Goal: Task Accomplishment & Management: Manage account settings

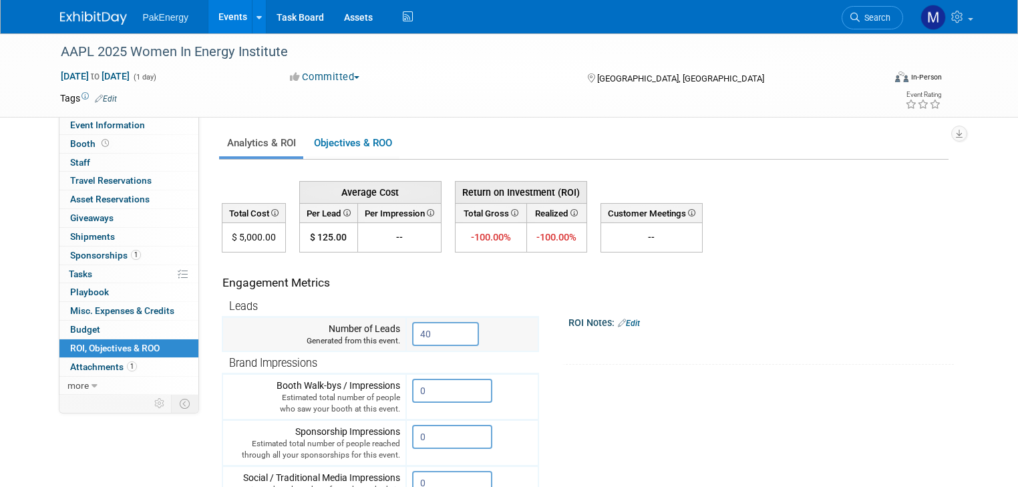
drag, startPoint x: 435, startPoint y: 332, endPoint x: 360, endPoint y: 325, distance: 75.2
click at [360, 325] on tr "Number of Leads Generated from this event. 40 X" at bounding box center [380, 334] width 316 height 35
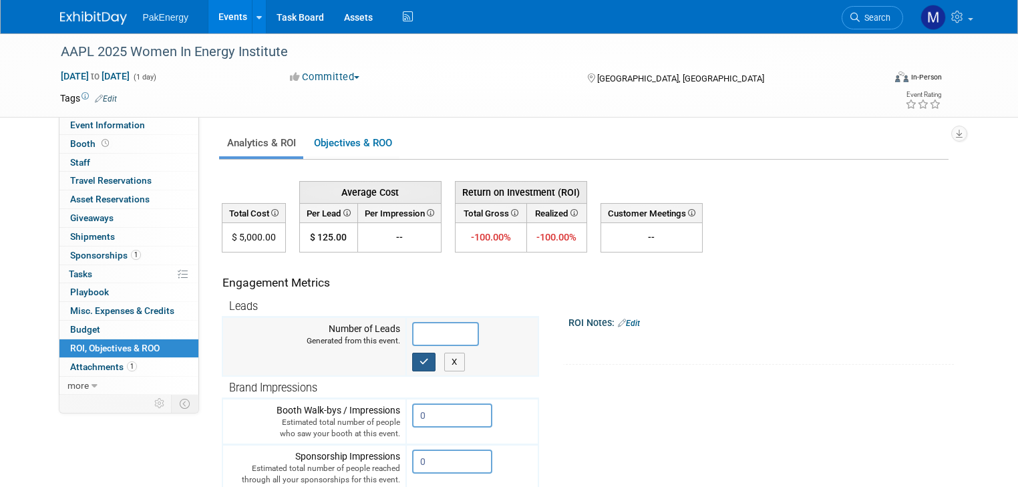
click at [420, 357] on icon "button" at bounding box center [424, 361] width 9 height 9
type input "0"
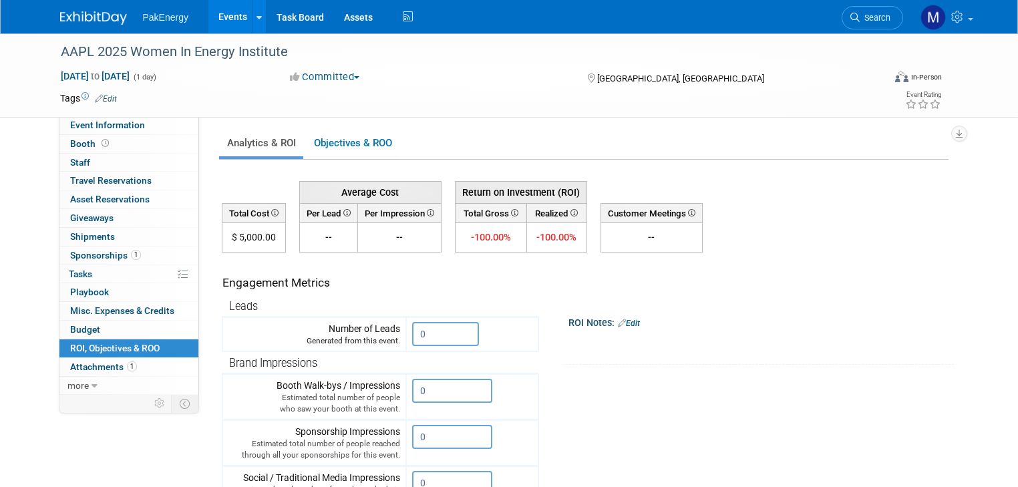
click at [221, 15] on link "Events" at bounding box center [232, 16] width 49 height 33
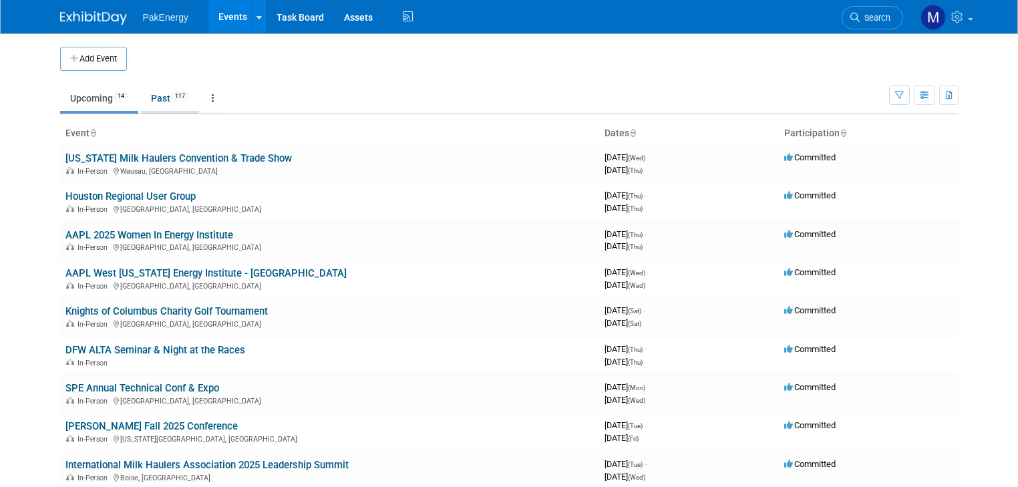
click at [151, 92] on link "Past 117" at bounding box center [170, 98] width 58 height 25
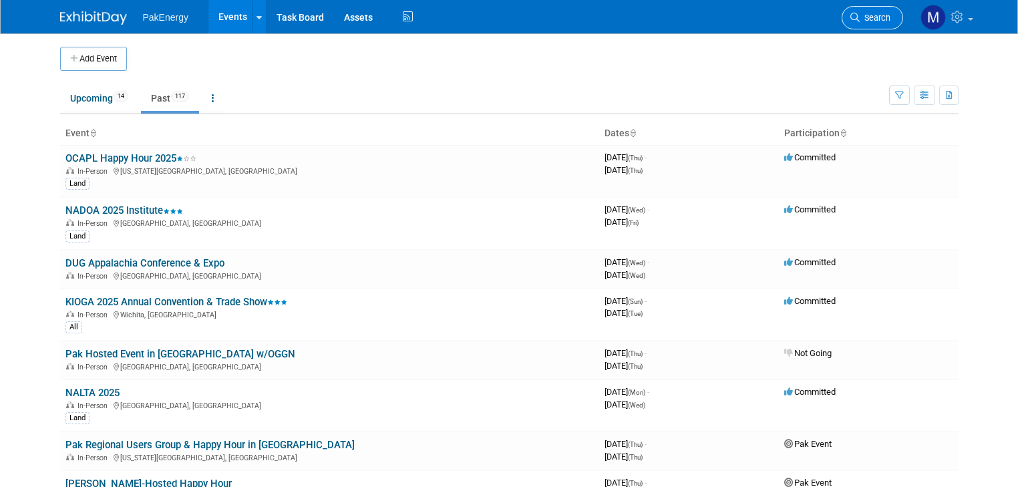
click at [886, 11] on link "Search" at bounding box center [872, 17] width 61 height 23
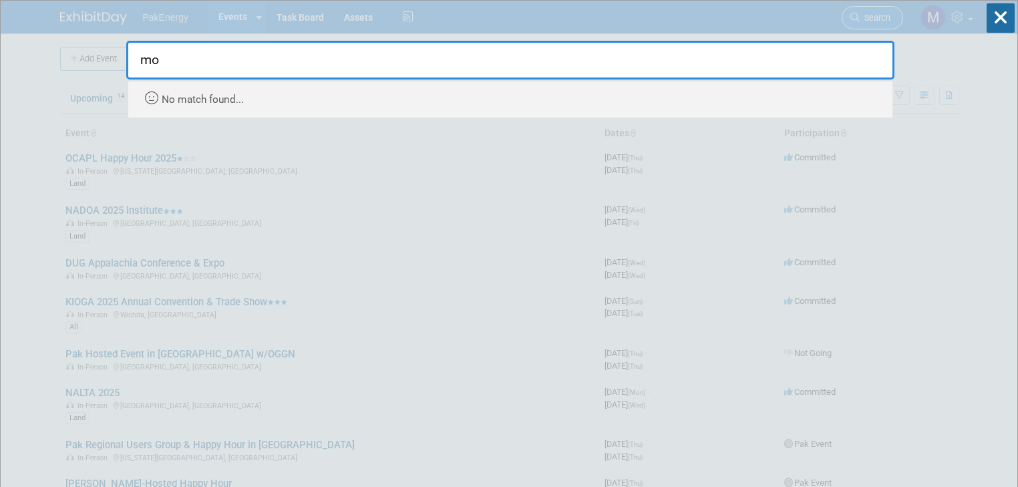
type input "m"
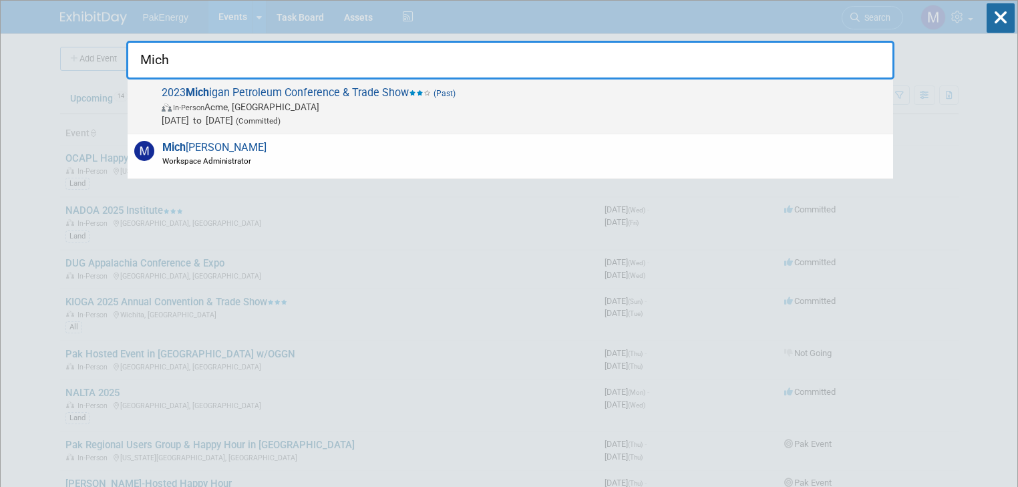
type input "Mich"
click at [194, 88] on strong "Mich" at bounding box center [197, 92] width 23 height 13
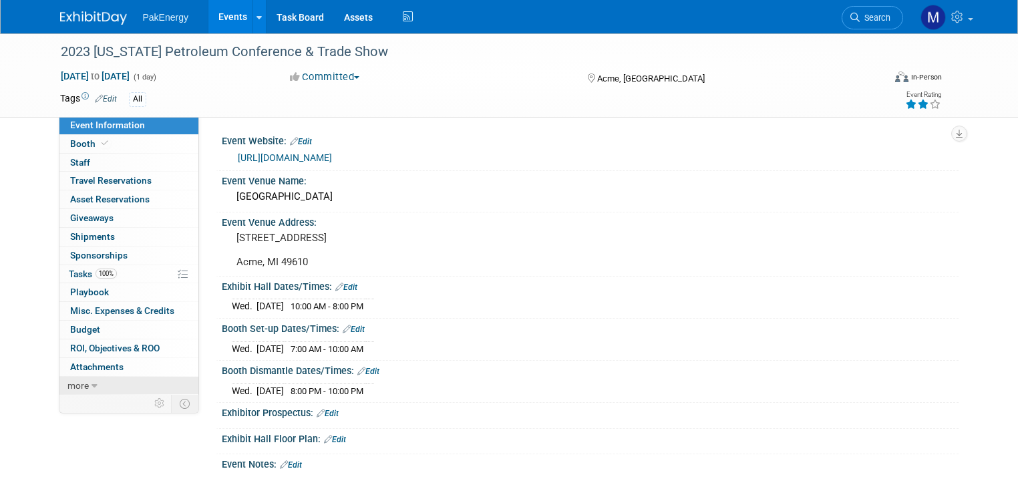
click at [69, 383] on span "more" at bounding box center [77, 385] width 21 height 11
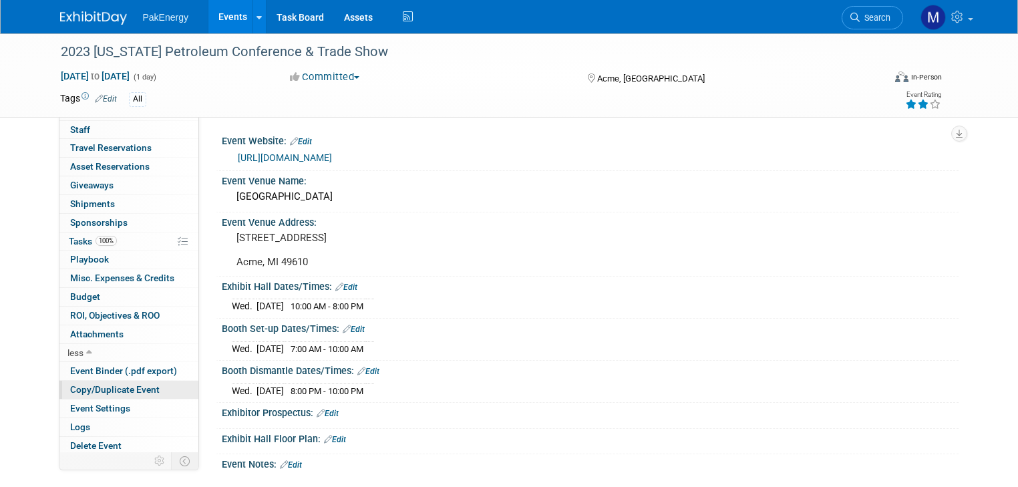
click at [131, 387] on span "Copy/Duplicate Event" at bounding box center [115, 389] width 90 height 11
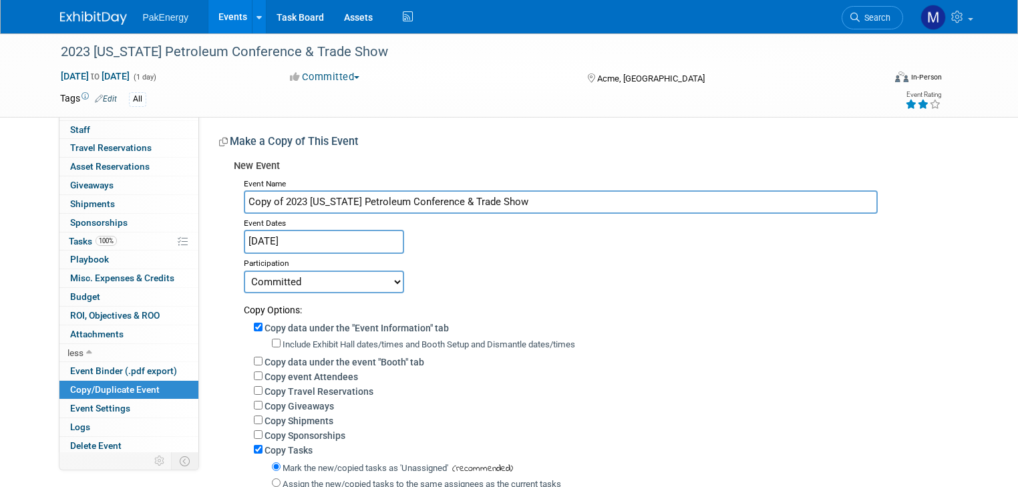
drag, startPoint x: 294, startPoint y: 199, endPoint x: 210, endPoint y: 196, distance: 83.6
click at [219, 196] on div "New Event Event Name Copy of 2023 Michigan Petroleum Conference & Trade Show Ev…" at bounding box center [584, 380] width 730 height 452
drag, startPoint x: 270, startPoint y: 200, endPoint x: 412, endPoint y: 198, distance: 142.3
click at [412, 198] on input "2025 Michigan Petroleum Conference & Trade Show" at bounding box center [561, 201] width 635 height 23
click at [363, 203] on input "2025 MOGA Trade Show" at bounding box center [561, 201] width 635 height 23
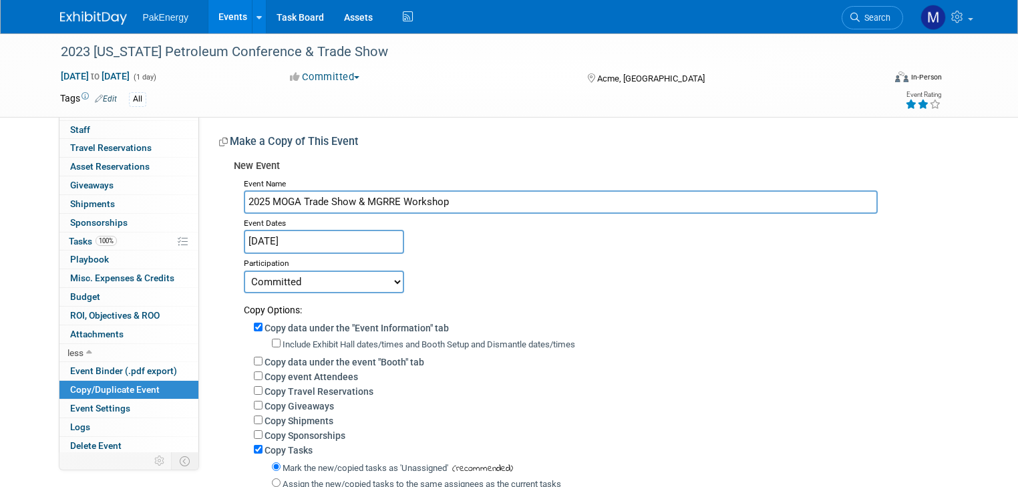
type input "2025 MOGA Trade Show & MGRRE Workshop"
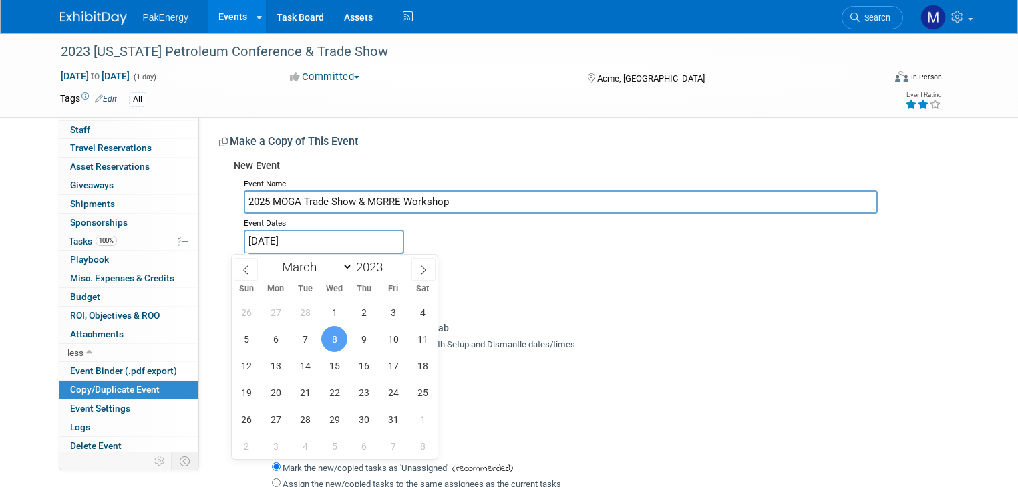
click at [337, 237] on input "Mar 8, 2023" at bounding box center [324, 241] width 160 height 23
click at [418, 265] on span at bounding box center [424, 269] width 24 height 23
select select "3"
click at [347, 264] on select "January February March April May June July August September October November De…" at bounding box center [314, 267] width 77 height 17
click at [387, 262] on span at bounding box center [388, 263] width 9 height 8
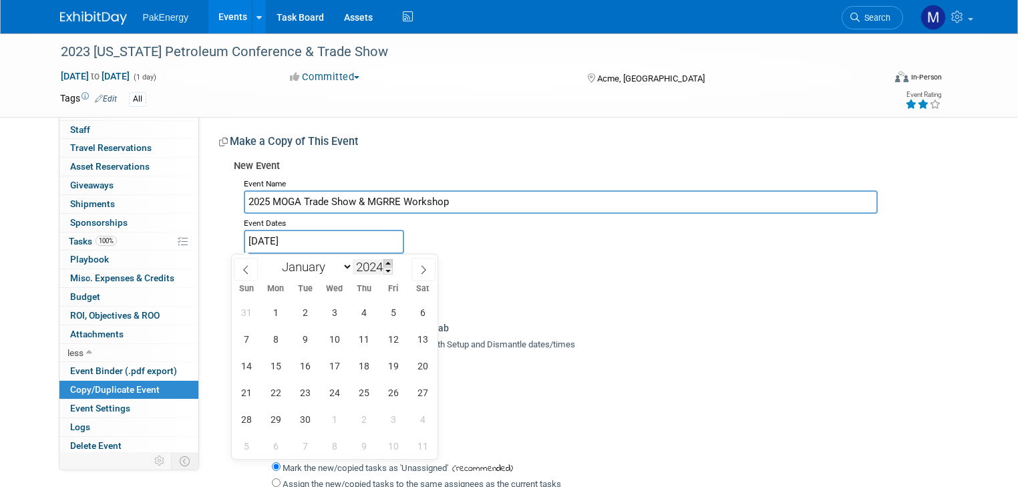
click at [387, 262] on span at bounding box center [388, 263] width 9 height 8
type input "2025"
click at [347, 264] on select "January February March April May June July August September October November De…" at bounding box center [314, 267] width 77 height 17
select select "10"
click at [276, 259] on select "January February March April May June July August September October November De…" at bounding box center [314, 267] width 77 height 17
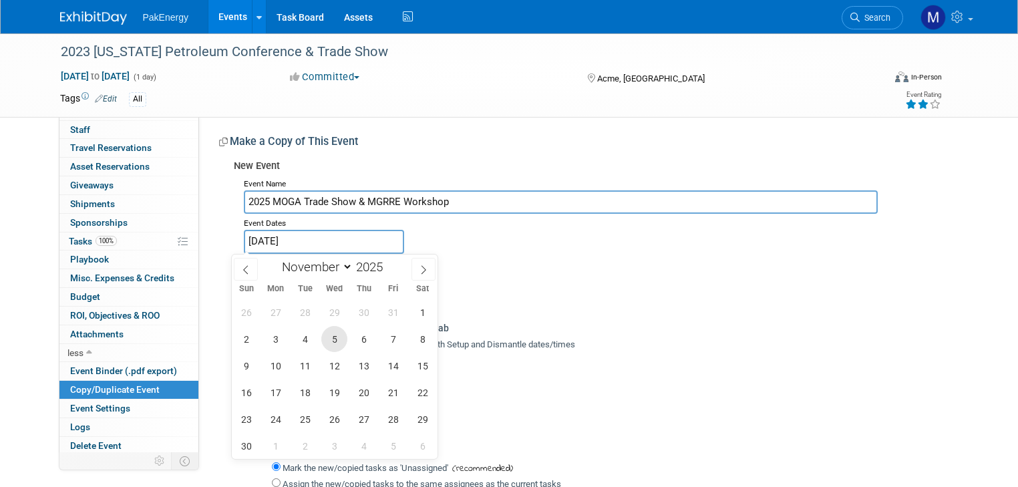
click at [334, 333] on span "5" at bounding box center [334, 339] width 26 height 26
type input "[DATE]"
click at [334, 333] on span "5" at bounding box center [334, 339] width 26 height 26
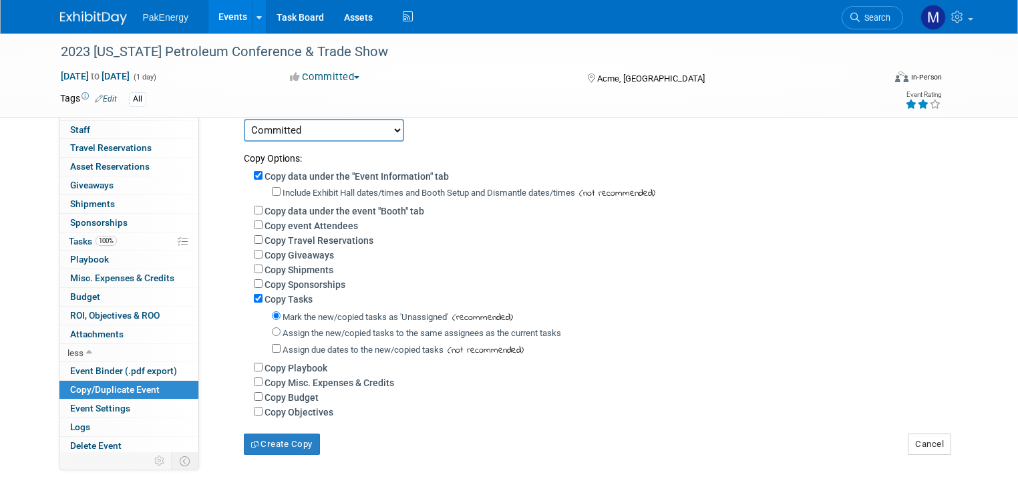
scroll to position [168, 0]
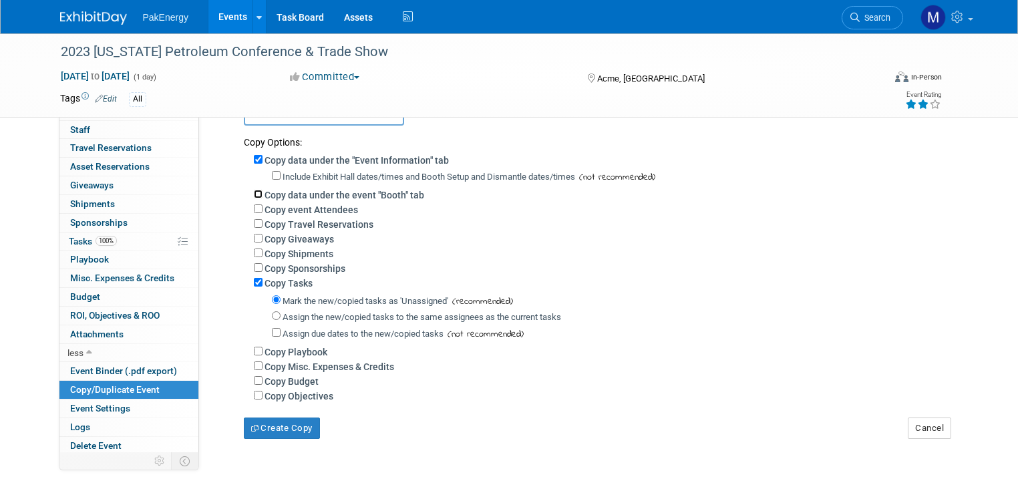
click at [254, 190] on input "Copy data under the event "Booth" tab" at bounding box center [258, 194] width 9 height 9
checkbox input "true"
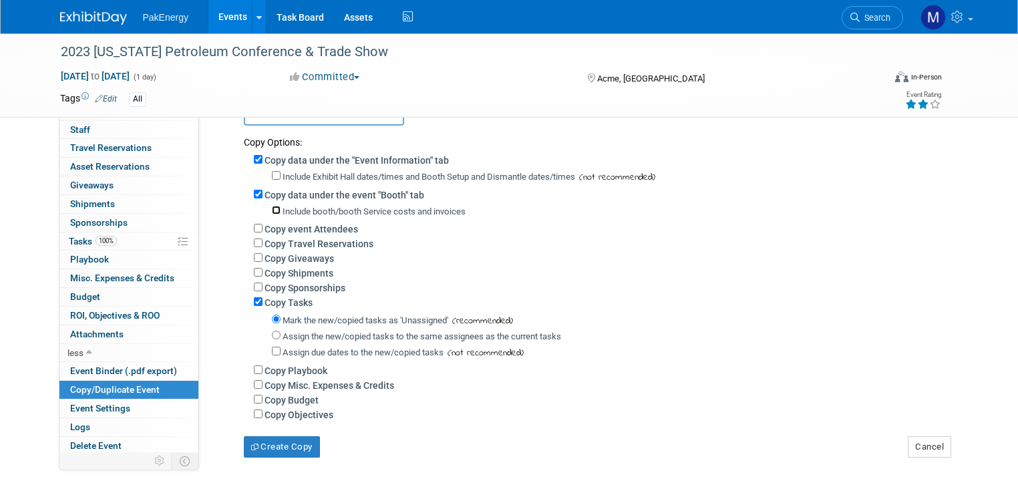
click at [272, 206] on input "Include booth/booth Service costs and invoices" at bounding box center [276, 210] width 9 height 9
checkbox input "true"
click at [254, 225] on input "Copy event Attendees" at bounding box center [258, 228] width 9 height 9
checkbox input "true"
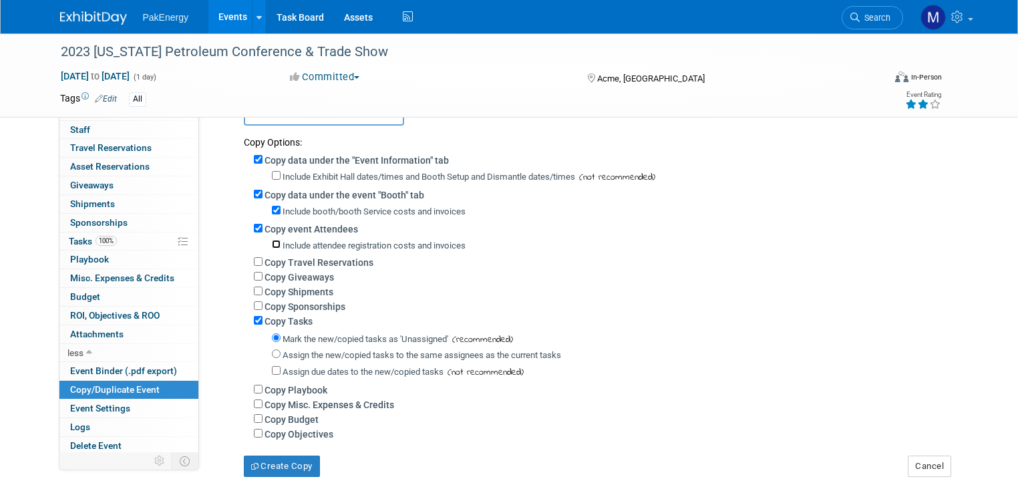
click at [272, 242] on input "Include attendee registration costs and invoices" at bounding box center [276, 244] width 9 height 9
checkbox input "true"
click at [267, 460] on button "Create Copy" at bounding box center [282, 466] width 76 height 21
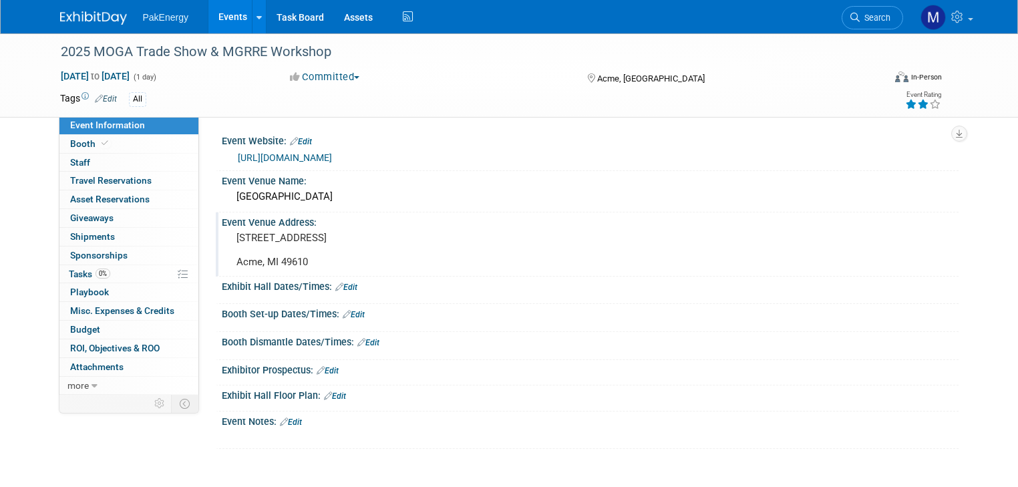
click at [324, 251] on pre "[STREET_ADDRESS] Acme, MI 49610" at bounding box center [376, 250] width 278 height 36
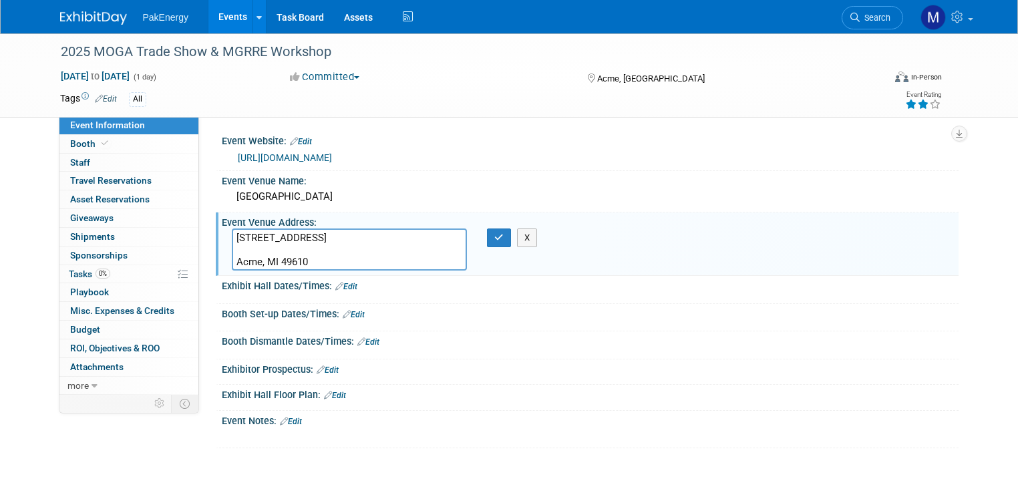
click at [241, 245] on textarea "[STREET_ADDRESS] Acme, MI 49610" at bounding box center [350, 249] width 236 height 42
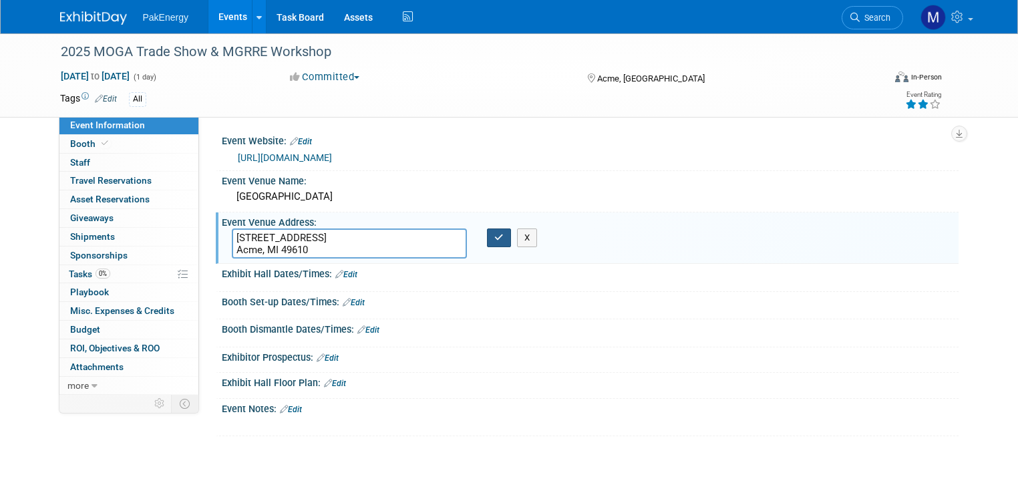
type textarea "[STREET_ADDRESS] Acme, MI 49610"
click at [495, 235] on icon "button" at bounding box center [498, 237] width 9 height 9
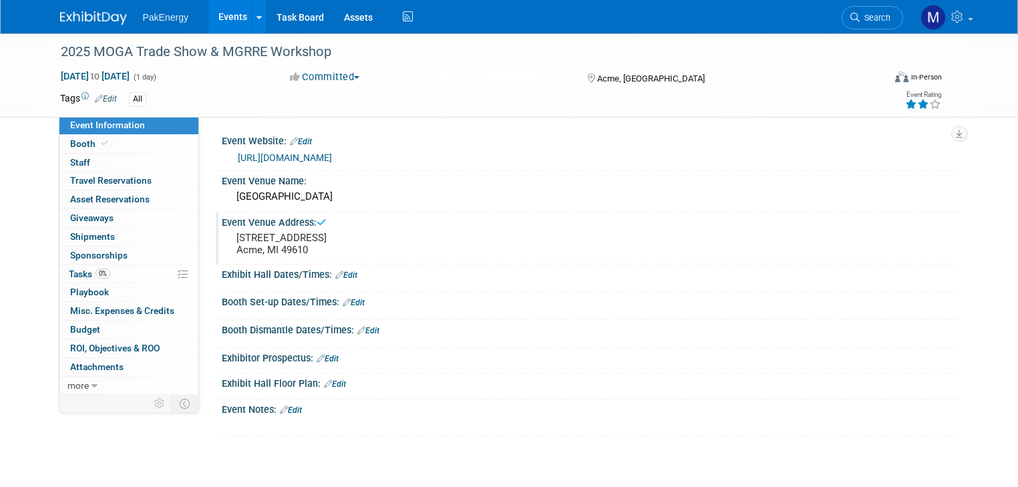
click at [337, 268] on div "Exhibit Hall Dates/Times: Edit" at bounding box center [590, 273] width 737 height 17
click at [338, 271] on link "Edit" at bounding box center [346, 275] width 22 height 9
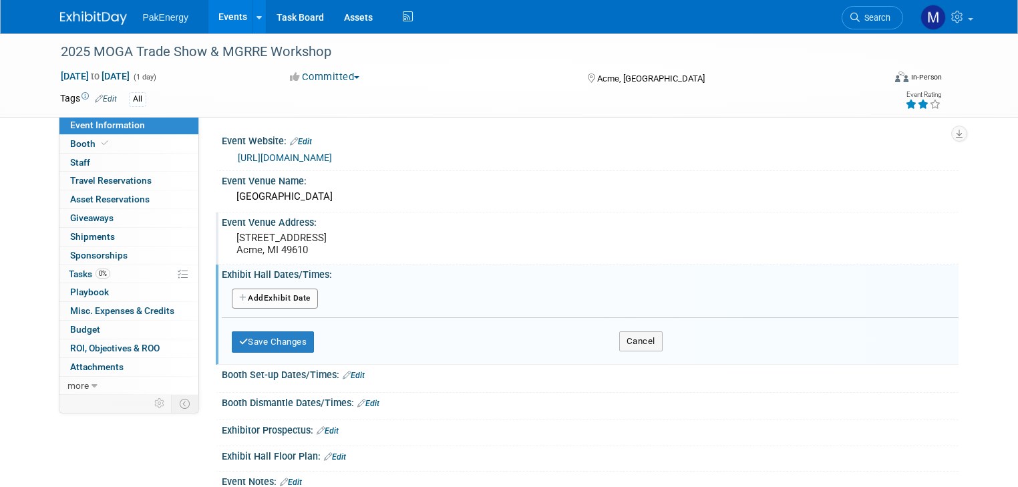
click at [282, 293] on button "Add Another Exhibit Date" at bounding box center [275, 299] width 86 height 20
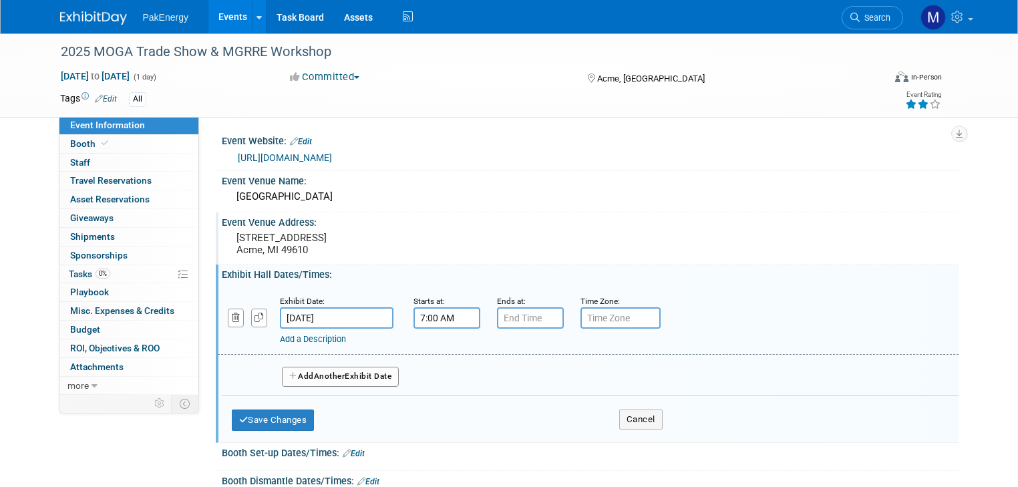
click at [438, 323] on input "7:00 AM" at bounding box center [447, 317] width 67 height 21
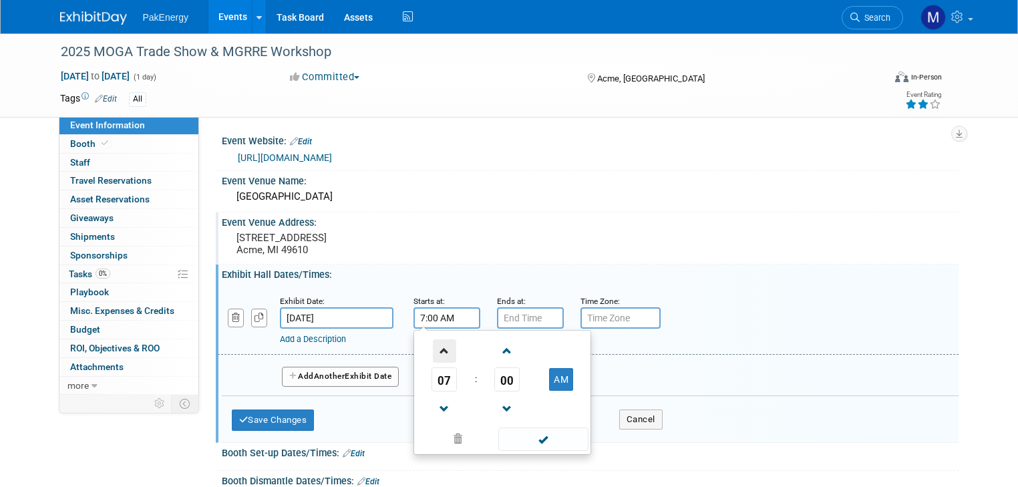
click at [433, 351] on span at bounding box center [444, 350] width 23 height 23
type input "9:00 AM"
click at [537, 433] on span at bounding box center [543, 439] width 90 height 23
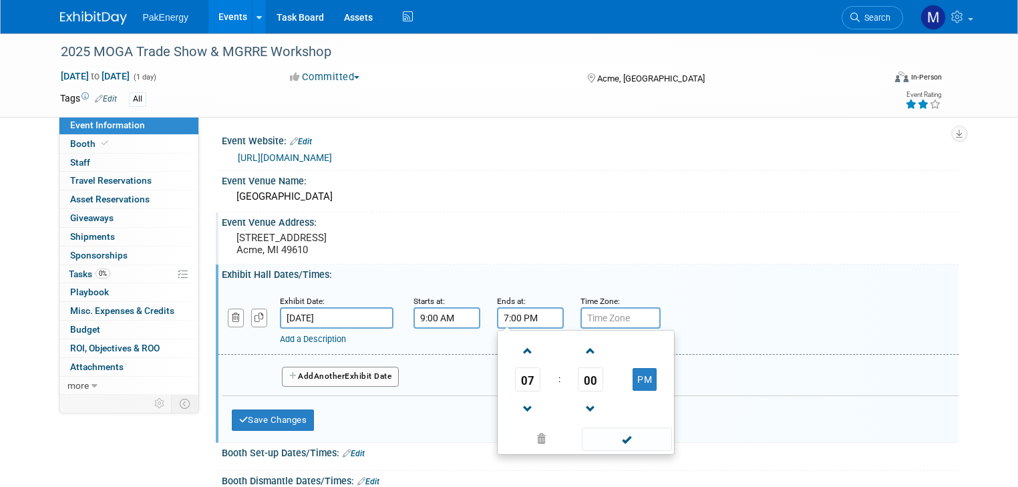
click at [524, 310] on input "7:00 PM" at bounding box center [530, 317] width 67 height 21
click at [516, 400] on span at bounding box center [527, 409] width 23 height 23
type input "4:00 PM"
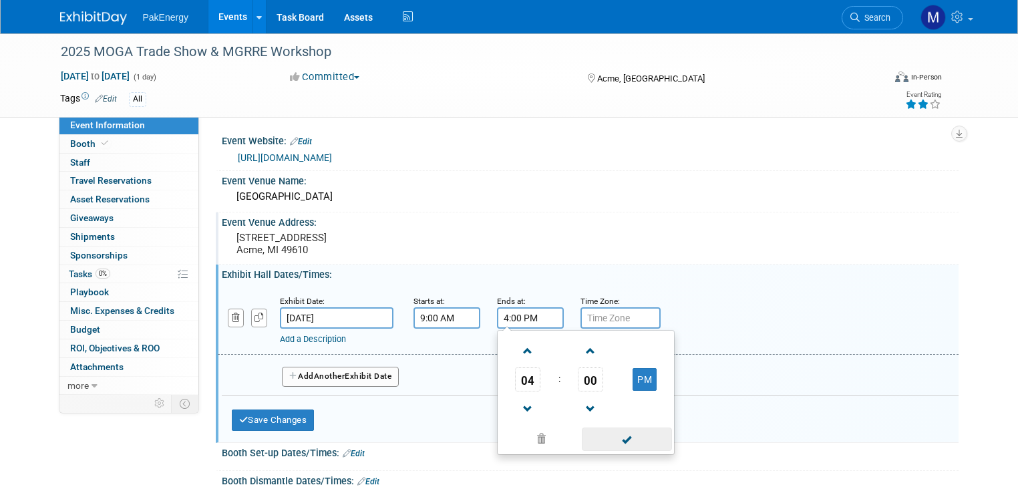
click at [627, 432] on span at bounding box center [627, 439] width 90 height 23
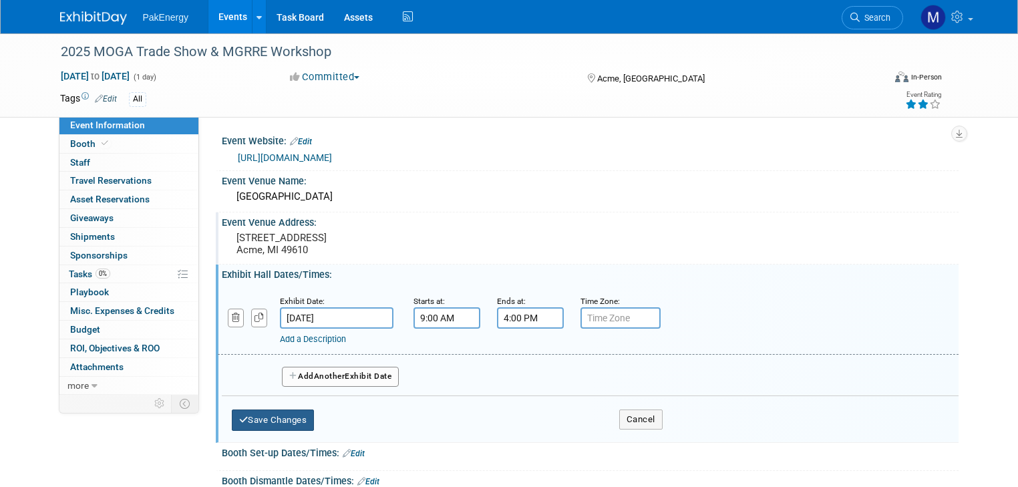
click at [246, 410] on button "Save Changes" at bounding box center [273, 420] width 83 height 21
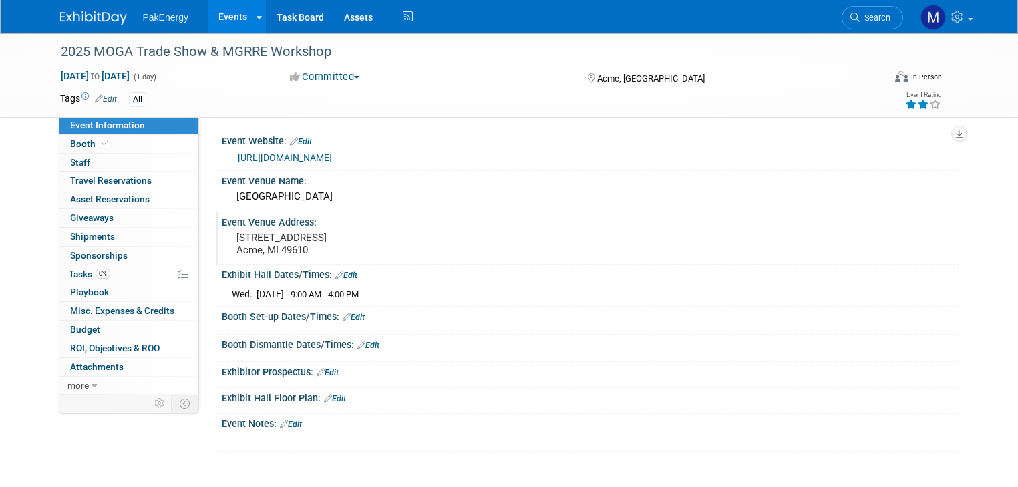
click at [349, 313] on link "Edit" at bounding box center [354, 317] width 22 height 9
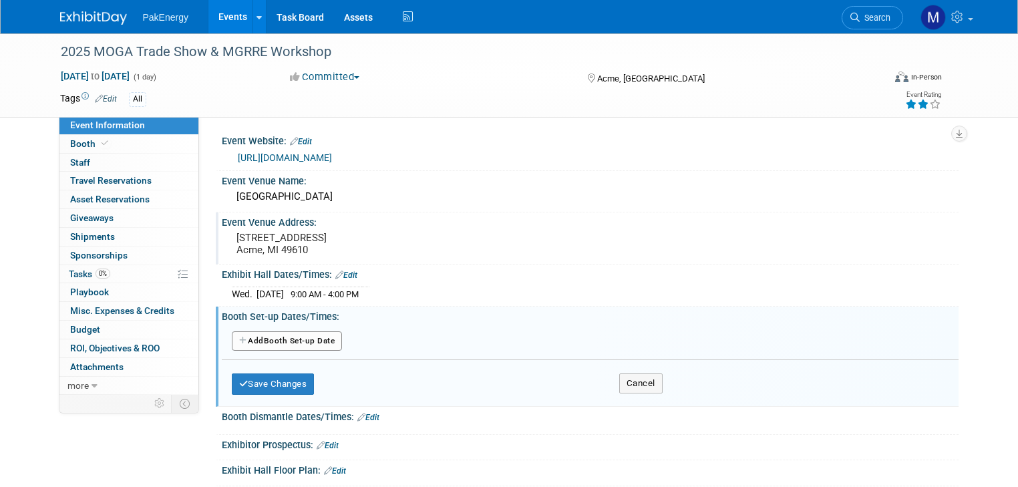
click at [248, 335] on button "Add Another Booth Set-up Date" at bounding box center [287, 341] width 111 height 20
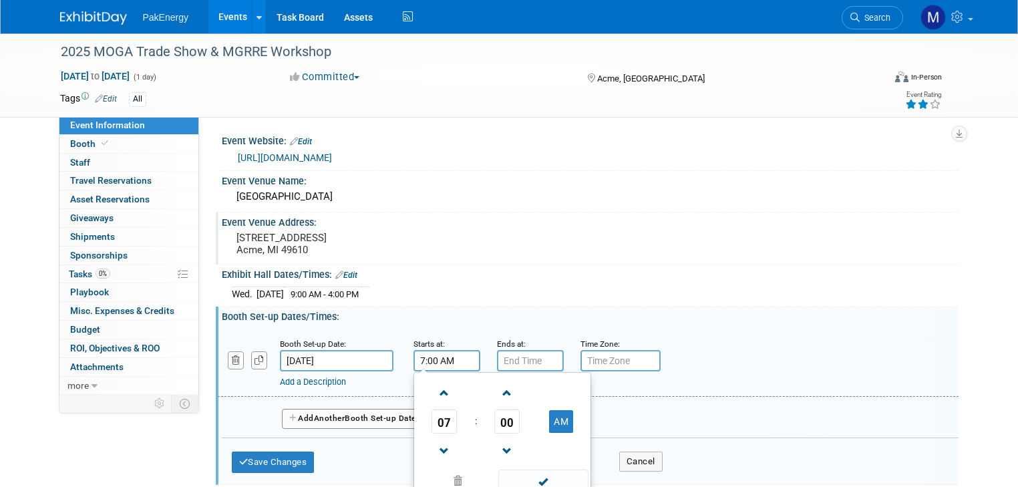
click at [446, 356] on input "7:00 AM" at bounding box center [447, 360] width 67 height 21
click at [433, 385] on span at bounding box center [444, 392] width 23 height 23
type input "8:00 AM"
click at [530, 475] on span at bounding box center [543, 481] width 90 height 23
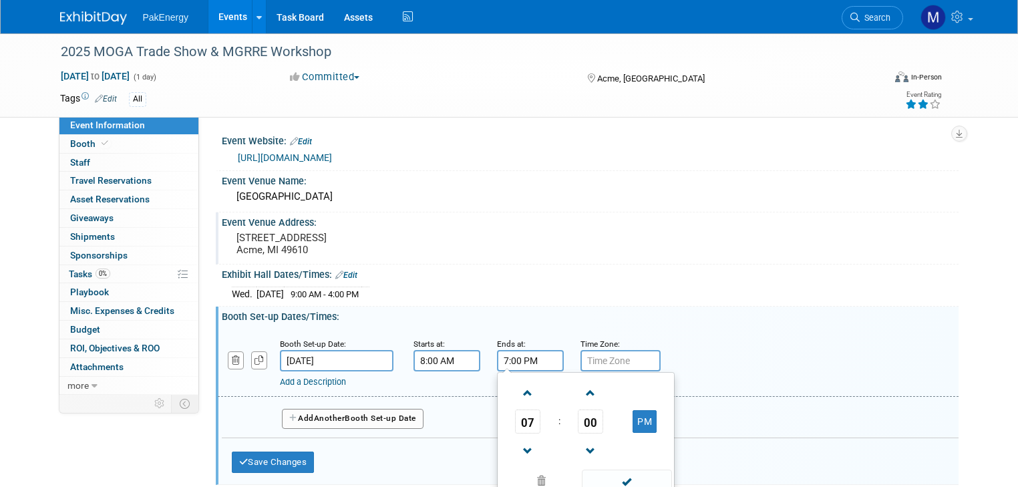
click at [512, 361] on input "7:00 PM" at bounding box center [530, 360] width 67 height 21
click at [516, 383] on span at bounding box center [527, 392] width 23 height 23
click at [636, 420] on button "PM" at bounding box center [645, 421] width 24 height 23
type input "9:00 AM"
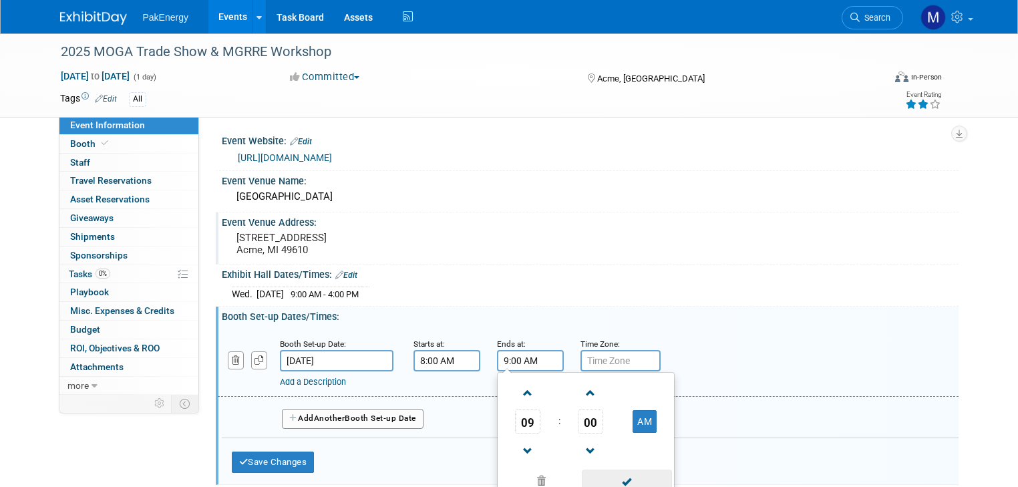
click at [620, 474] on span at bounding box center [627, 481] width 90 height 23
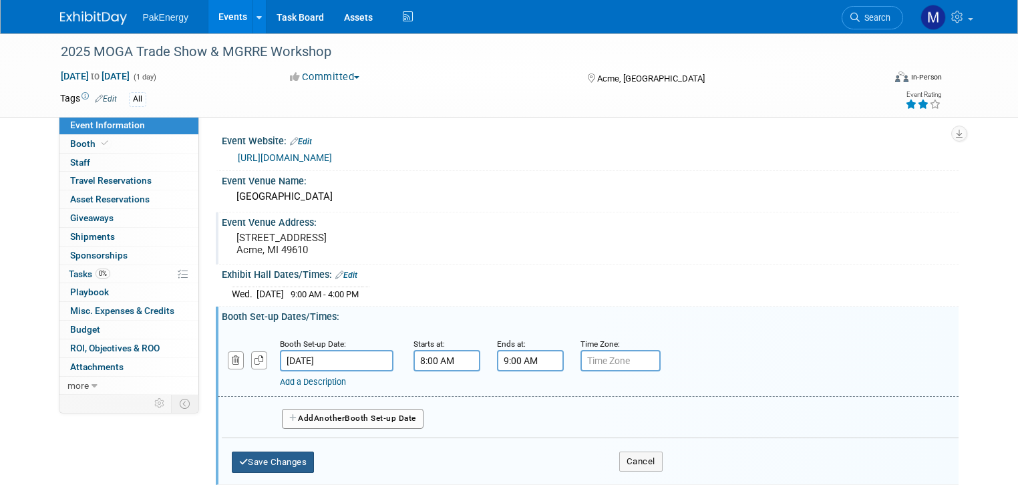
click at [267, 452] on button "Save Changes" at bounding box center [273, 462] width 83 height 21
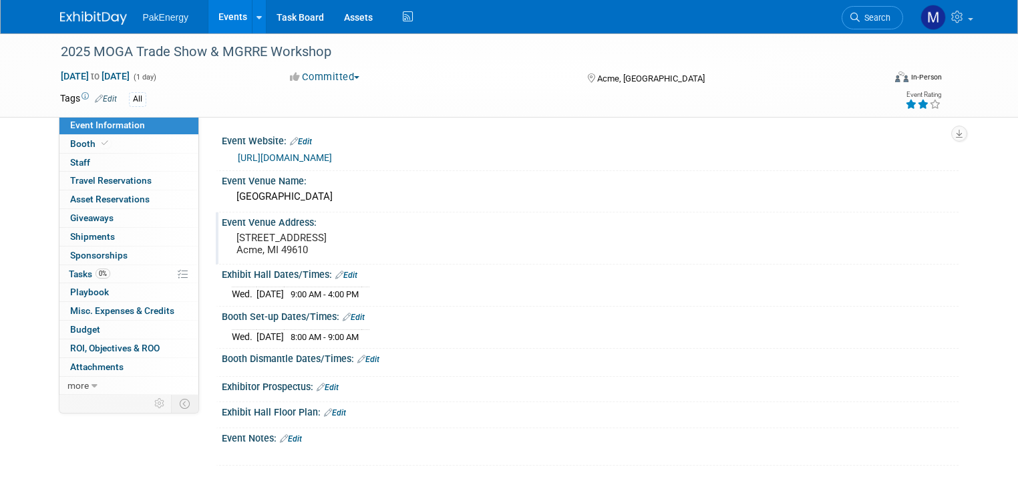
click at [357, 355] on icon at bounding box center [361, 359] width 8 height 9
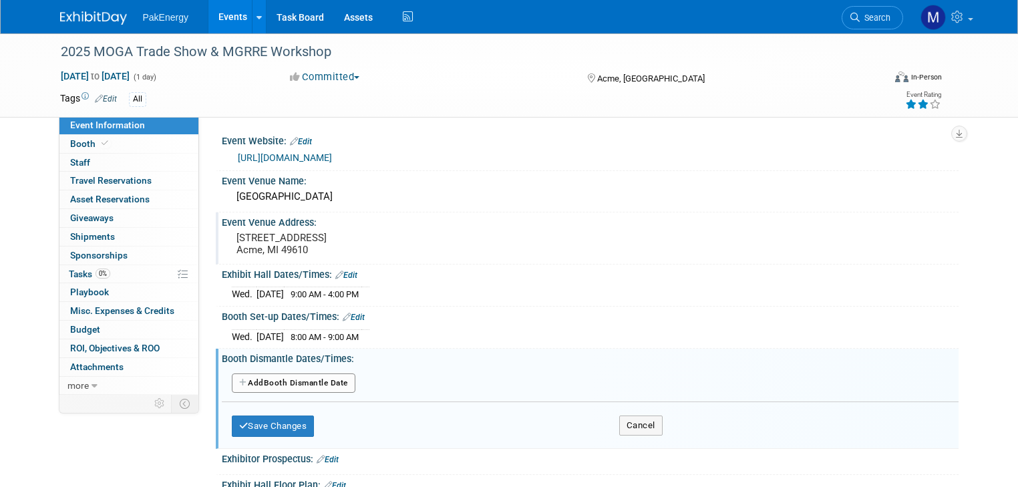
click at [329, 374] on button "Add Another Booth Dismantle Date" at bounding box center [294, 383] width 124 height 20
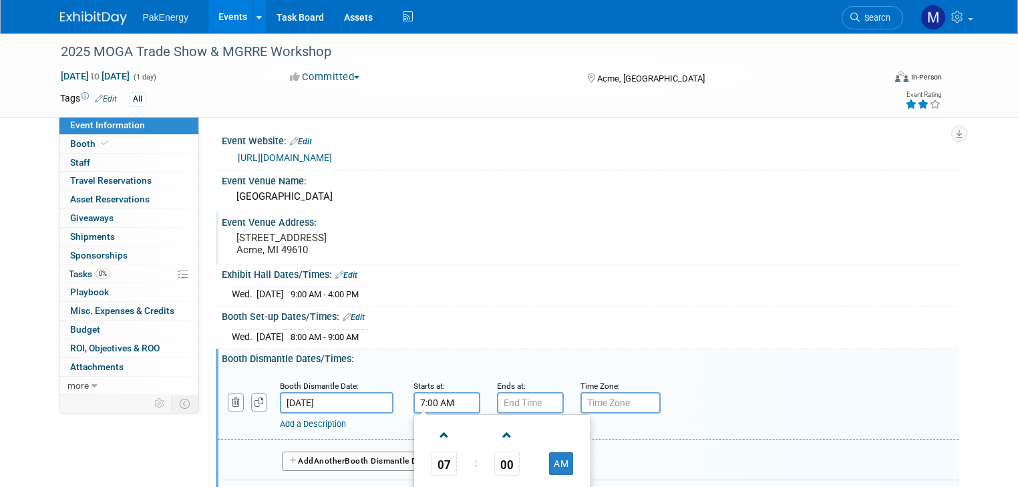
click at [442, 400] on input "7:00 AM" at bounding box center [447, 402] width 67 height 21
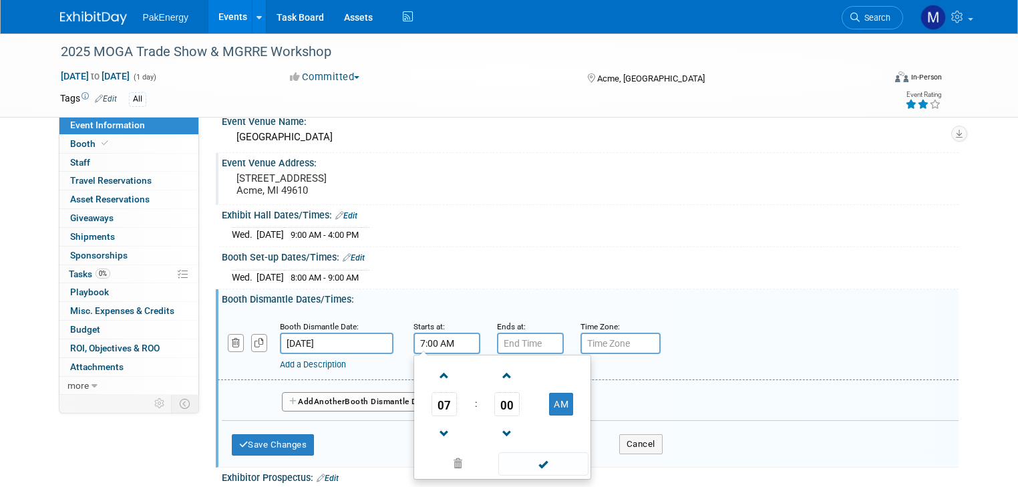
scroll to position [60, 0]
click at [436, 422] on span at bounding box center [444, 433] width 23 height 23
click at [549, 406] on button "AM" at bounding box center [561, 403] width 24 height 23
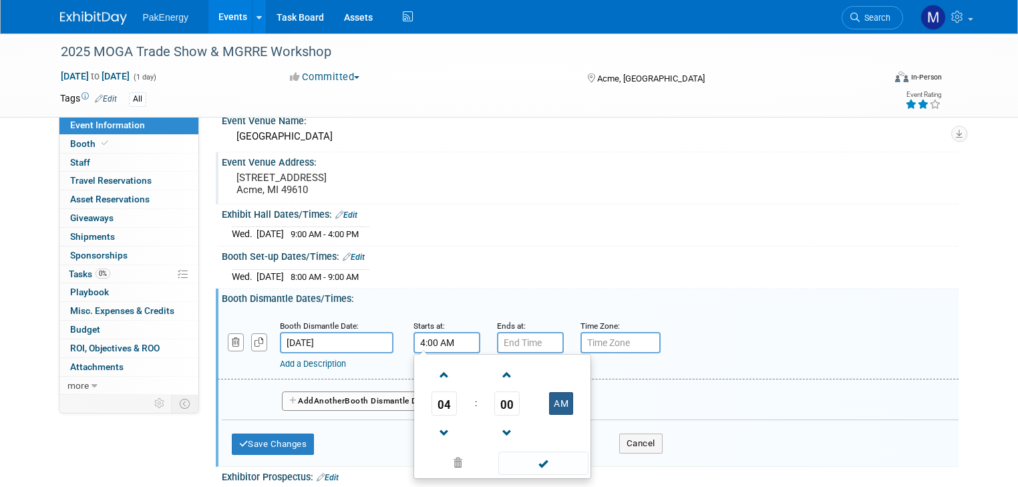
type input "4:00 PM"
click at [537, 457] on span at bounding box center [543, 463] width 90 height 23
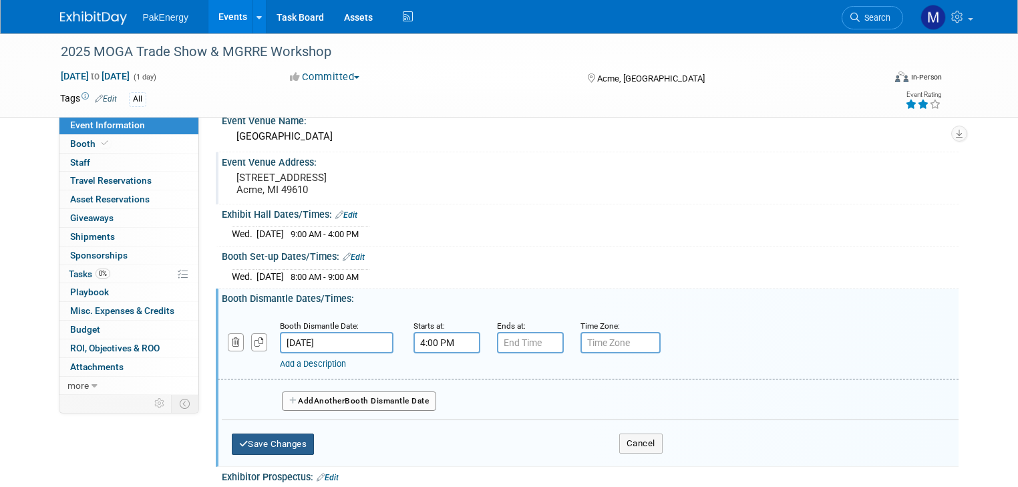
click at [260, 438] on button "Save Changes" at bounding box center [273, 444] width 83 height 21
